Goal: Information Seeking & Learning: Learn about a topic

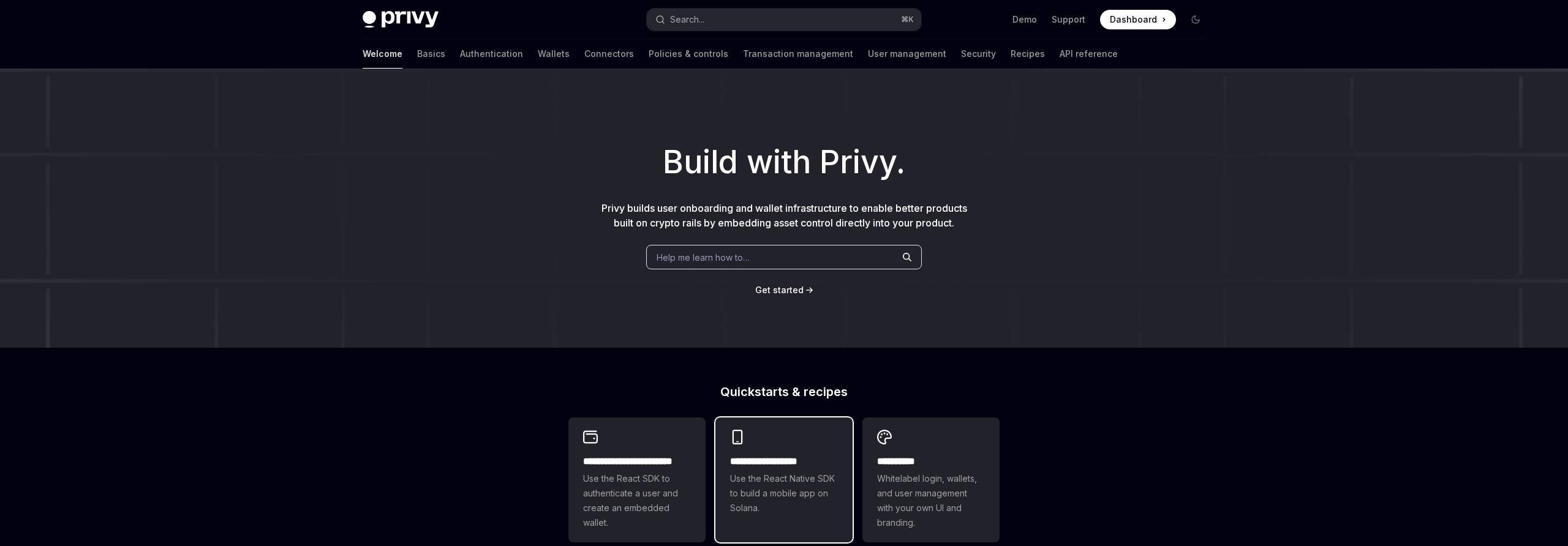
type textarea "*"
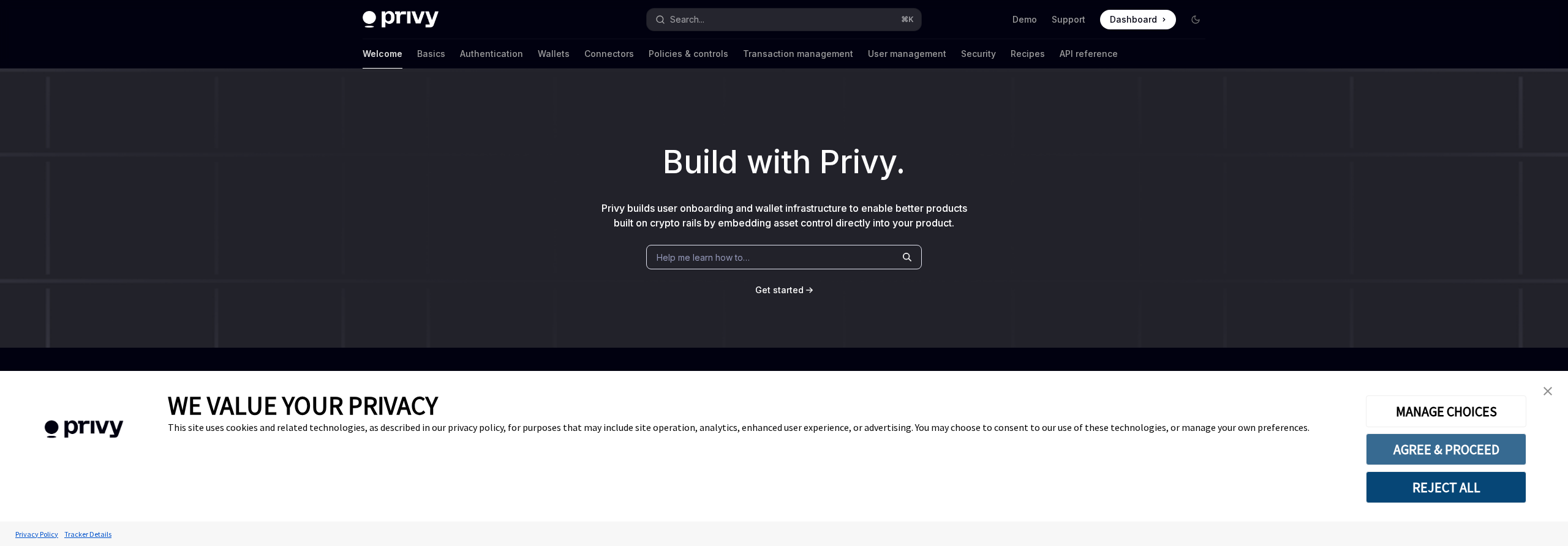
click at [1435, 451] on button "AGREE & PROCEED" at bounding box center [1446, 449] width 161 height 32
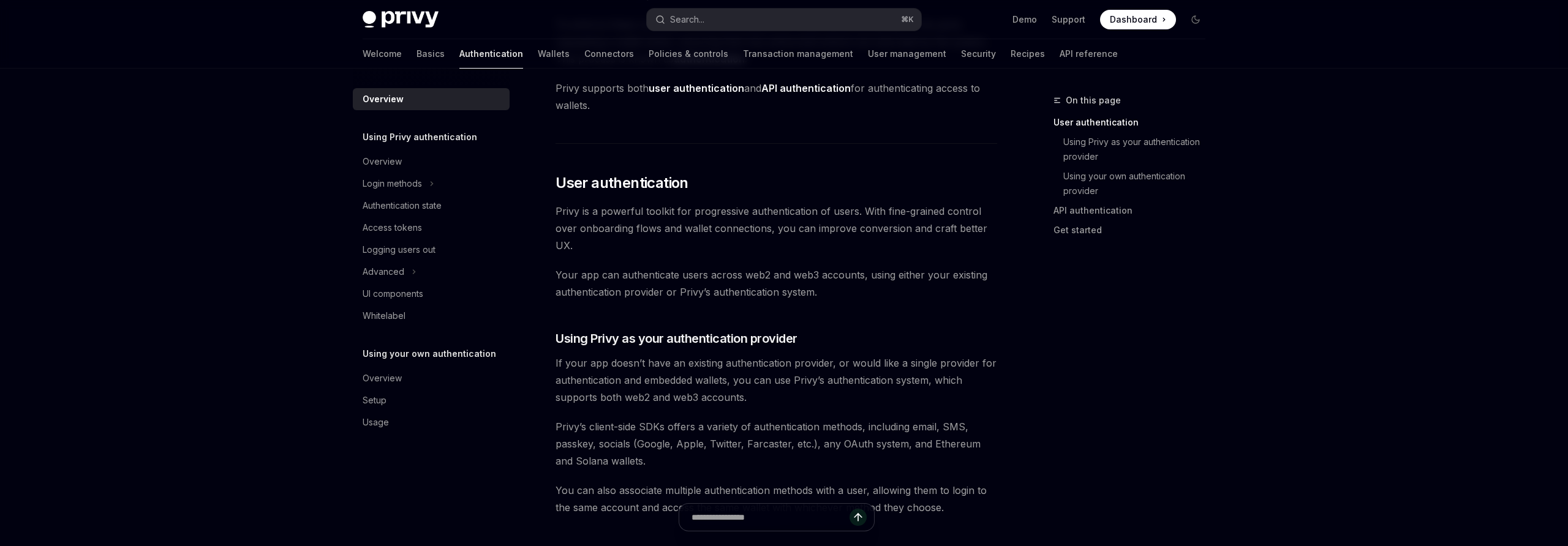
scroll to position [181, 0]
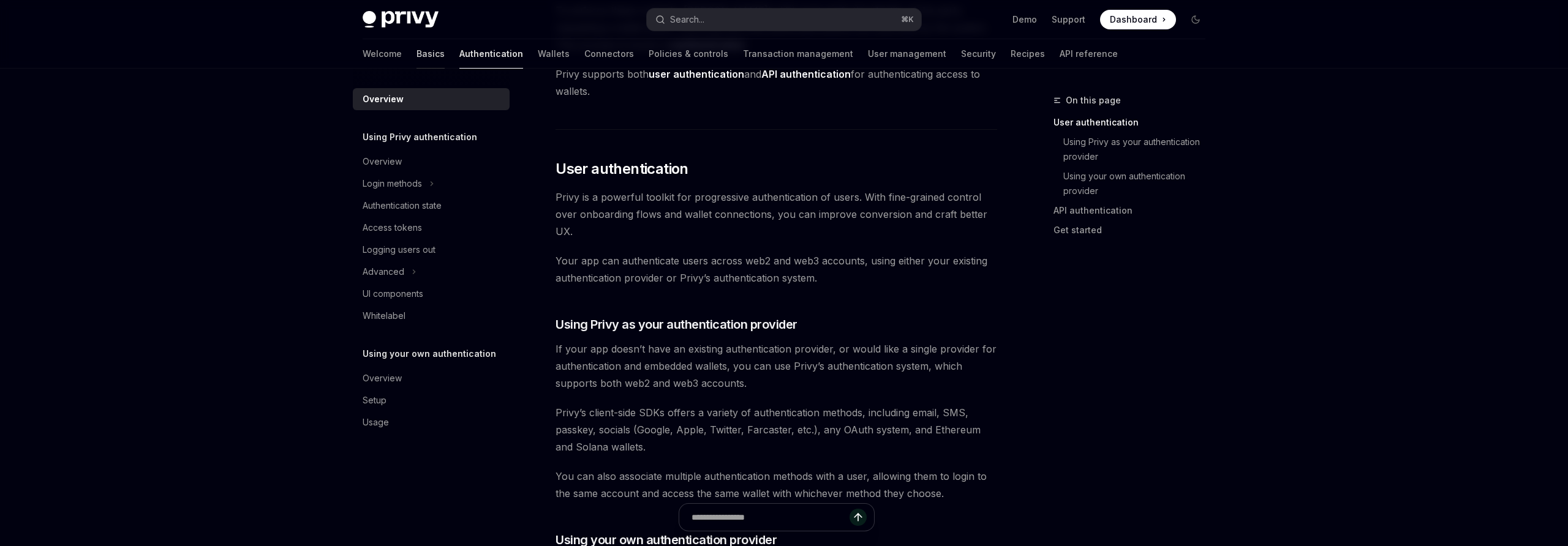
click at [417, 55] on link "Basics" at bounding box center [431, 54] width 28 height 29
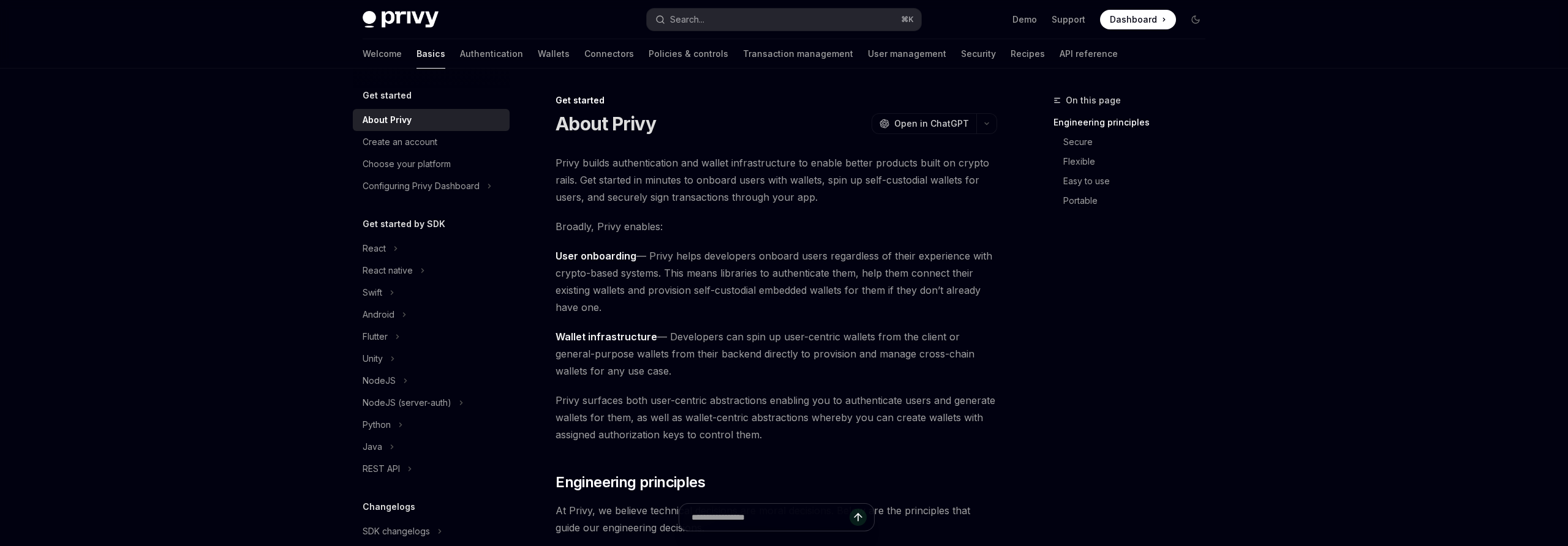
click at [396, 16] on img at bounding box center [400, 19] width 76 height 17
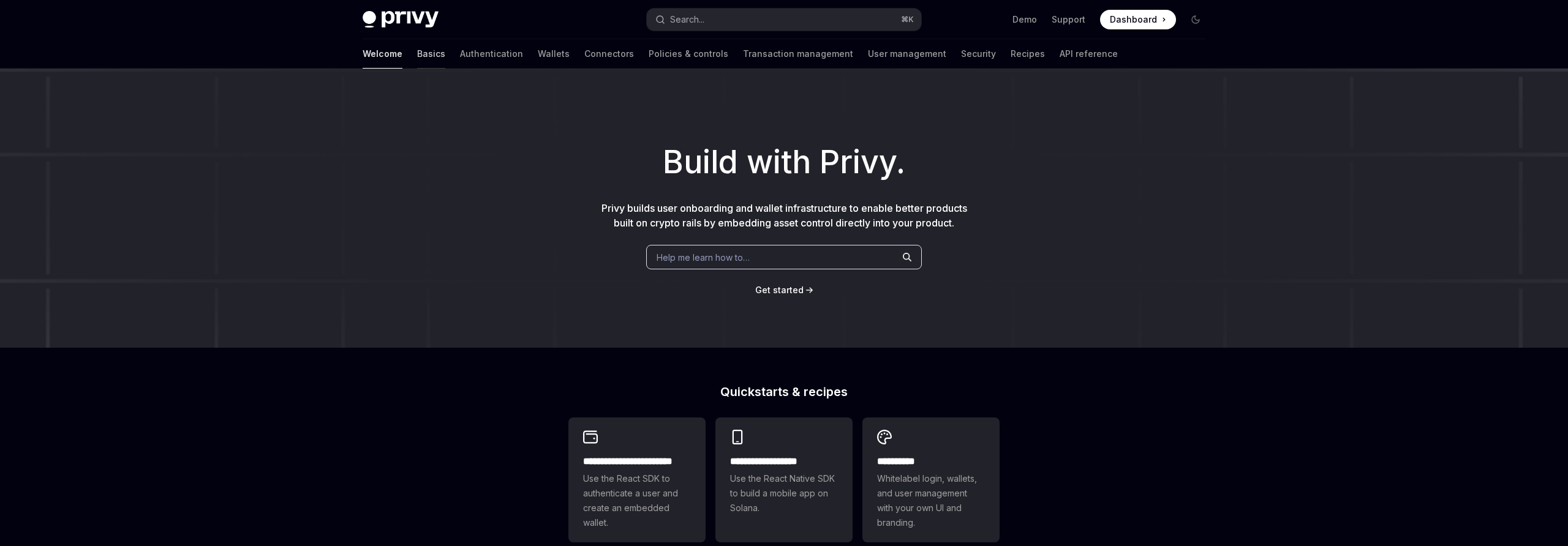
click at [417, 60] on link "Basics" at bounding box center [432, 54] width 28 height 29
type textarea "*"
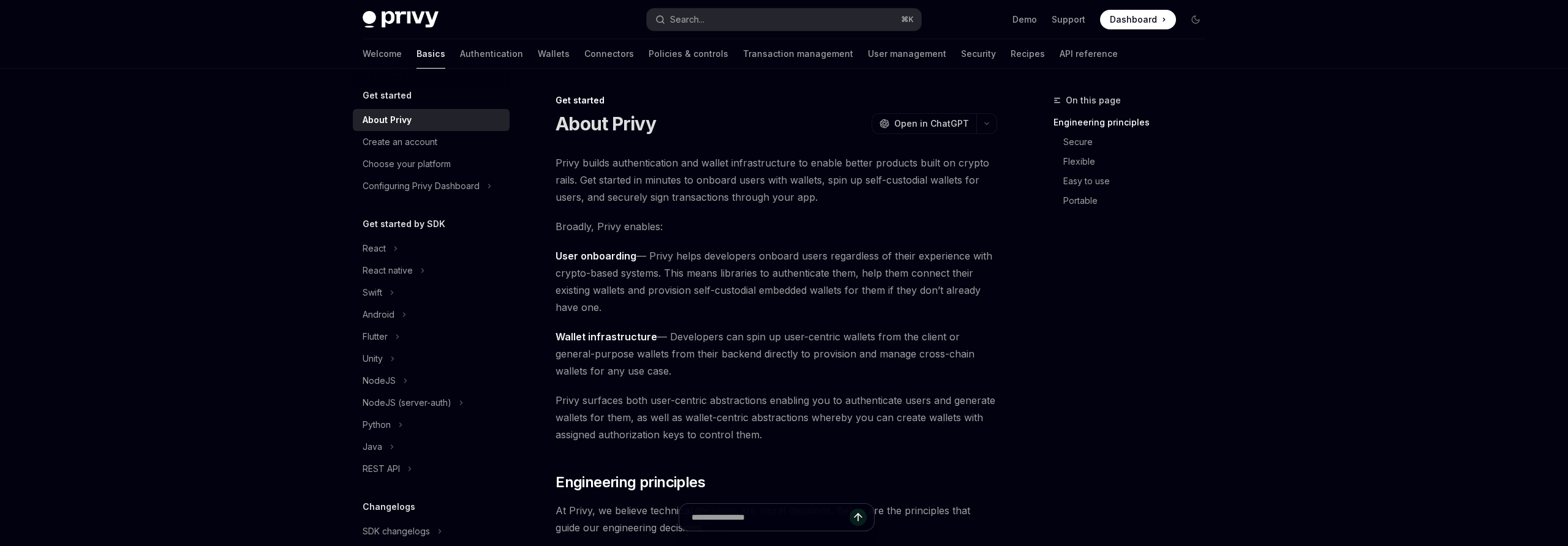
click at [399, 93] on h5 "Get started" at bounding box center [387, 96] width 49 height 15
click at [460, 51] on link "Authentication" at bounding box center [491, 54] width 63 height 29
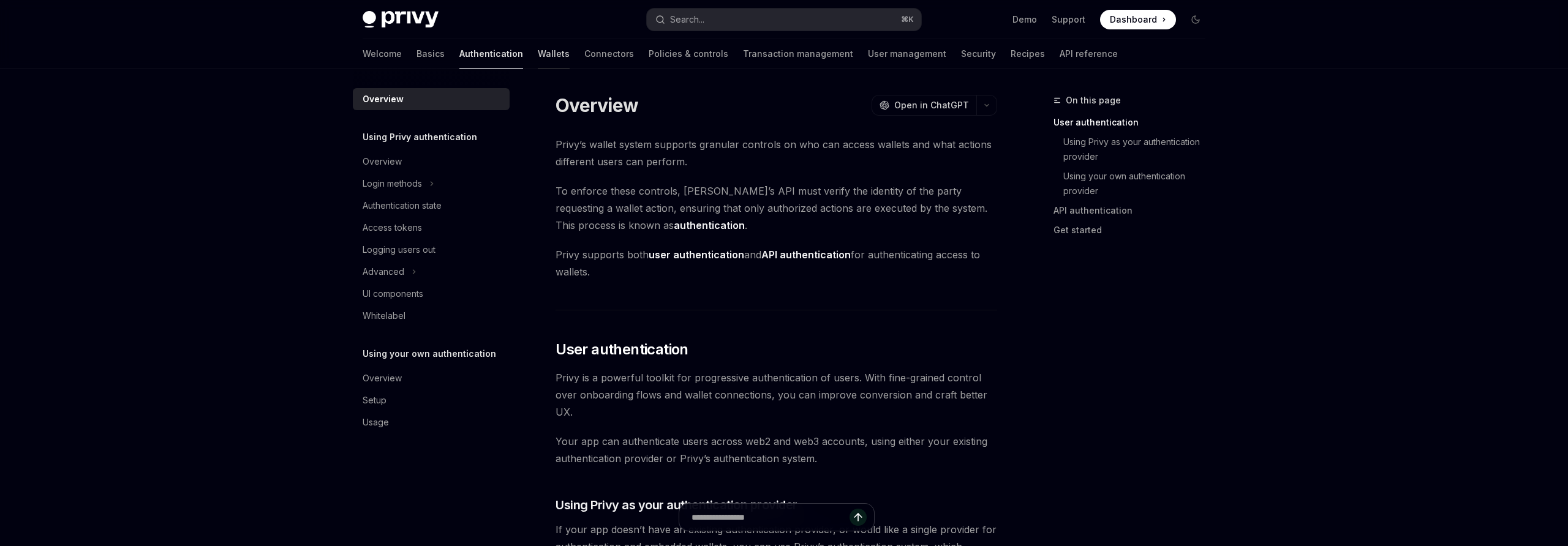
click at [538, 56] on link "Wallets" at bounding box center [554, 54] width 32 height 29
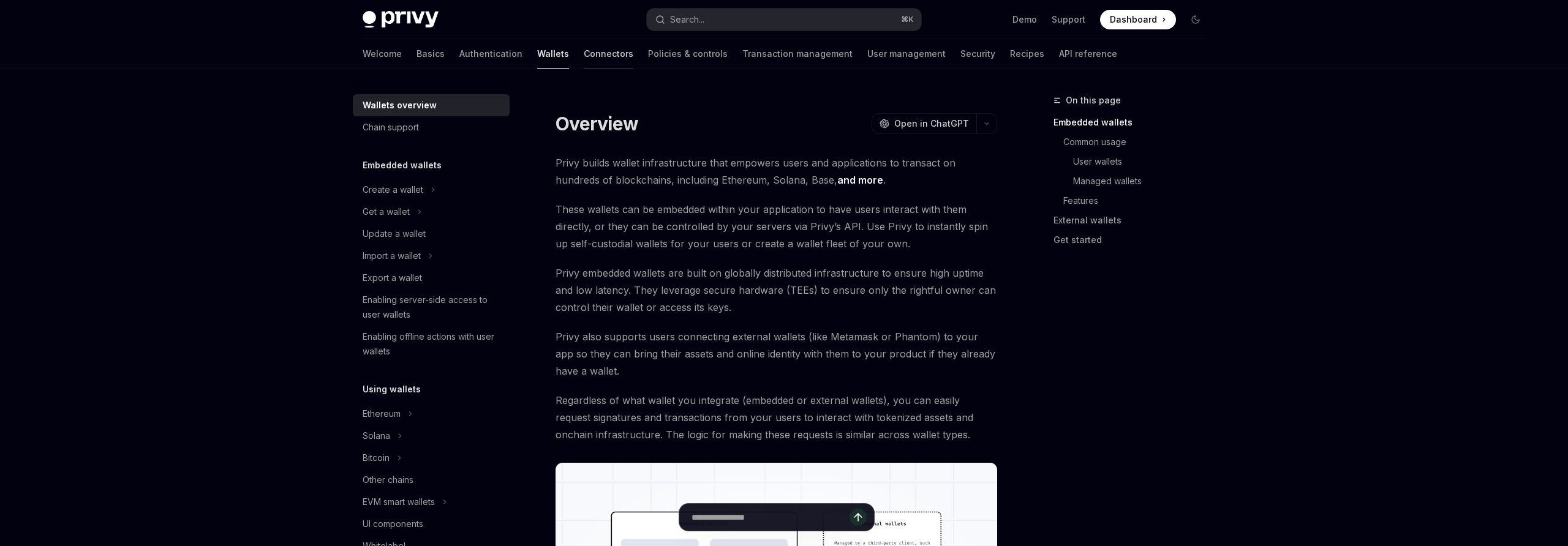
click at [584, 53] on link "Connectors" at bounding box center [608, 54] width 49 height 29
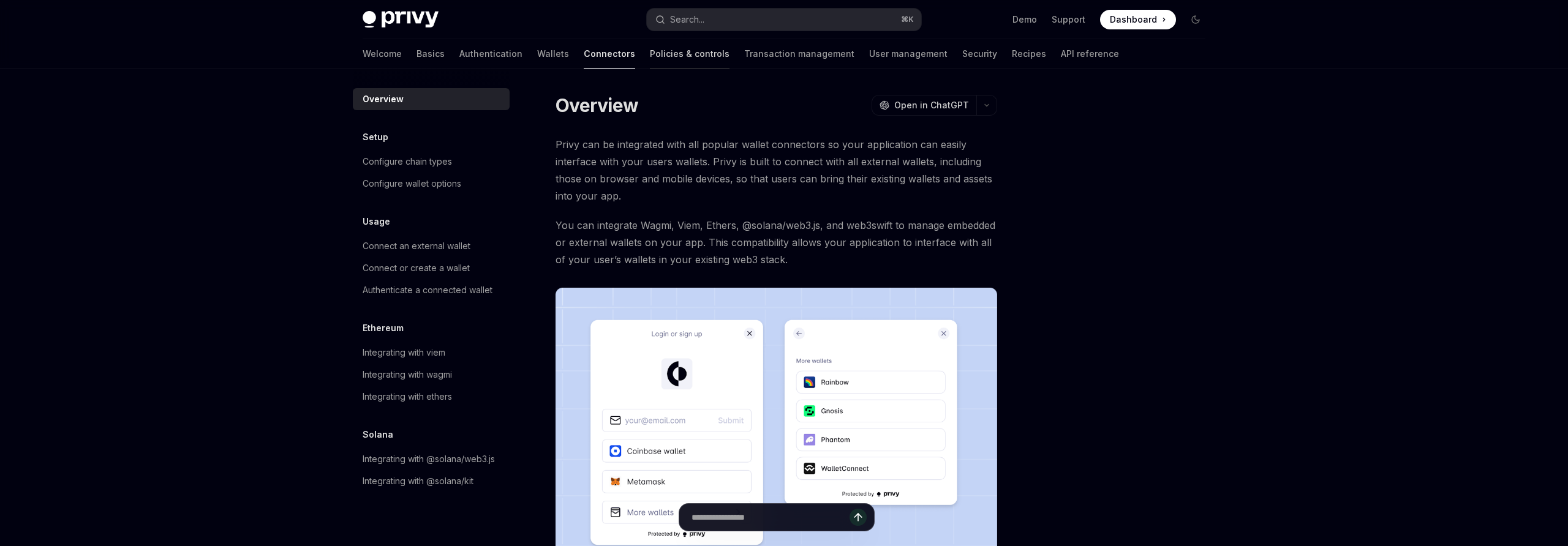
click at [650, 57] on link "Policies & controls" at bounding box center [690, 54] width 80 height 29
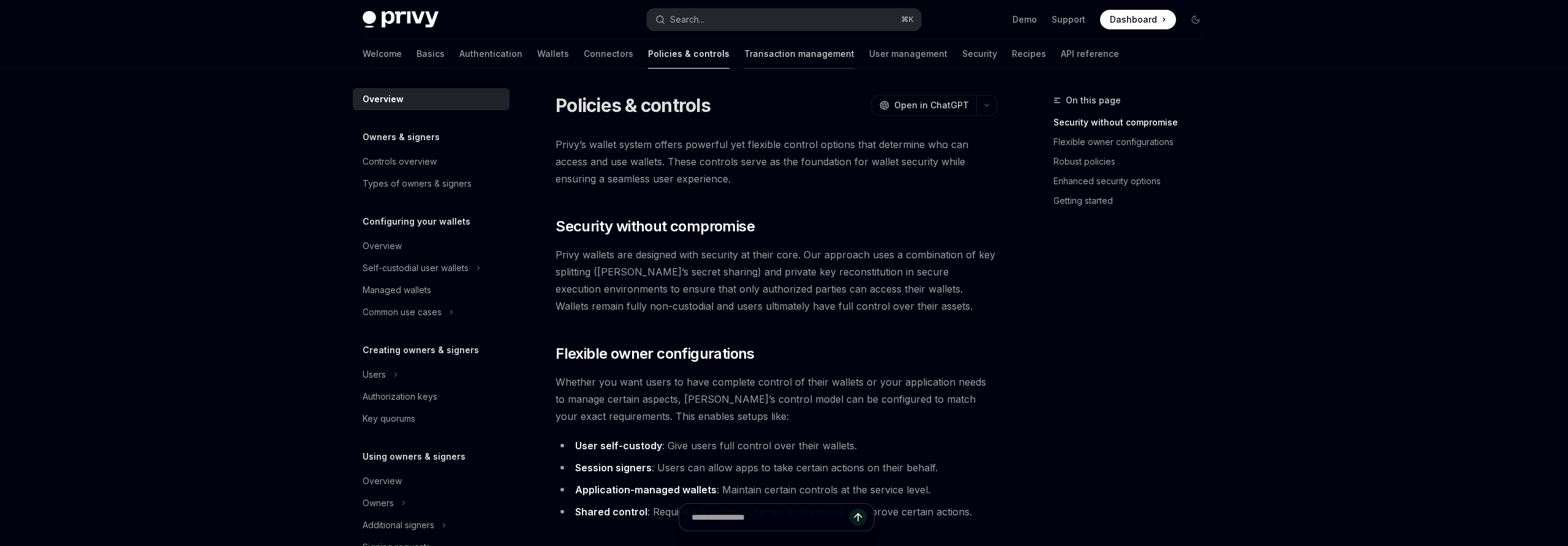
click at [744, 61] on link "Transaction management" at bounding box center [799, 54] width 110 height 29
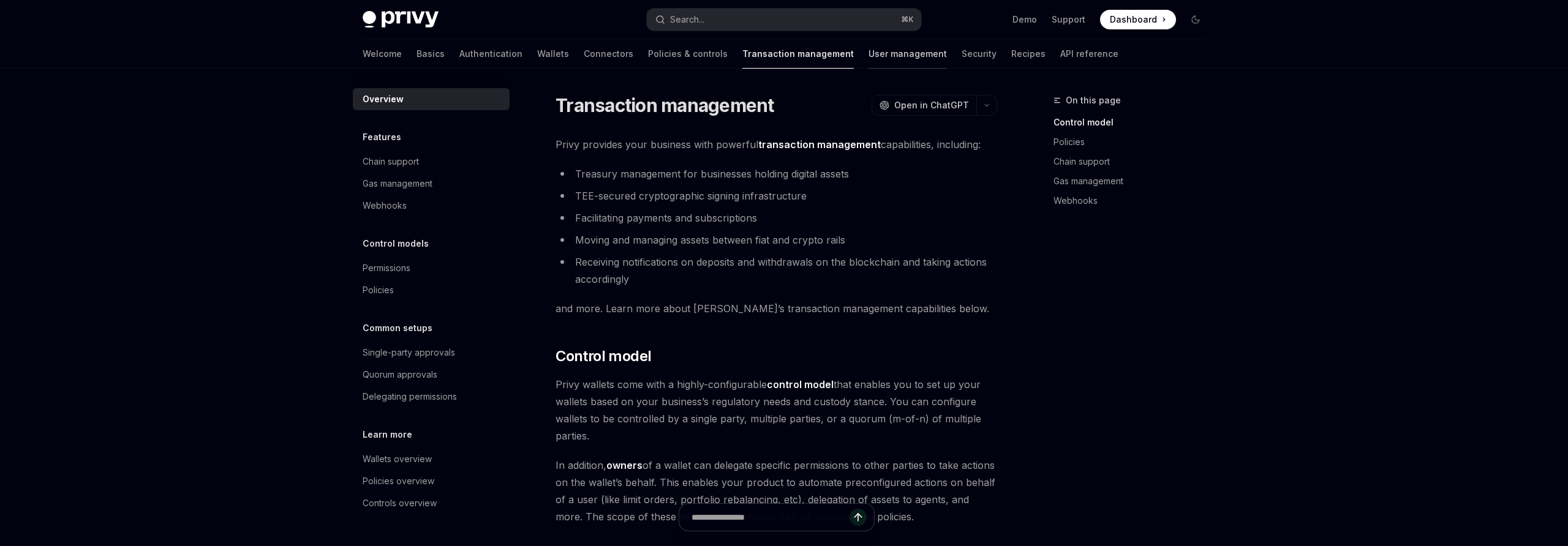
click at [869, 66] on link "User management" at bounding box center [908, 54] width 79 height 29
type textarea "*"
